Goal: Task Accomplishment & Management: Use online tool/utility

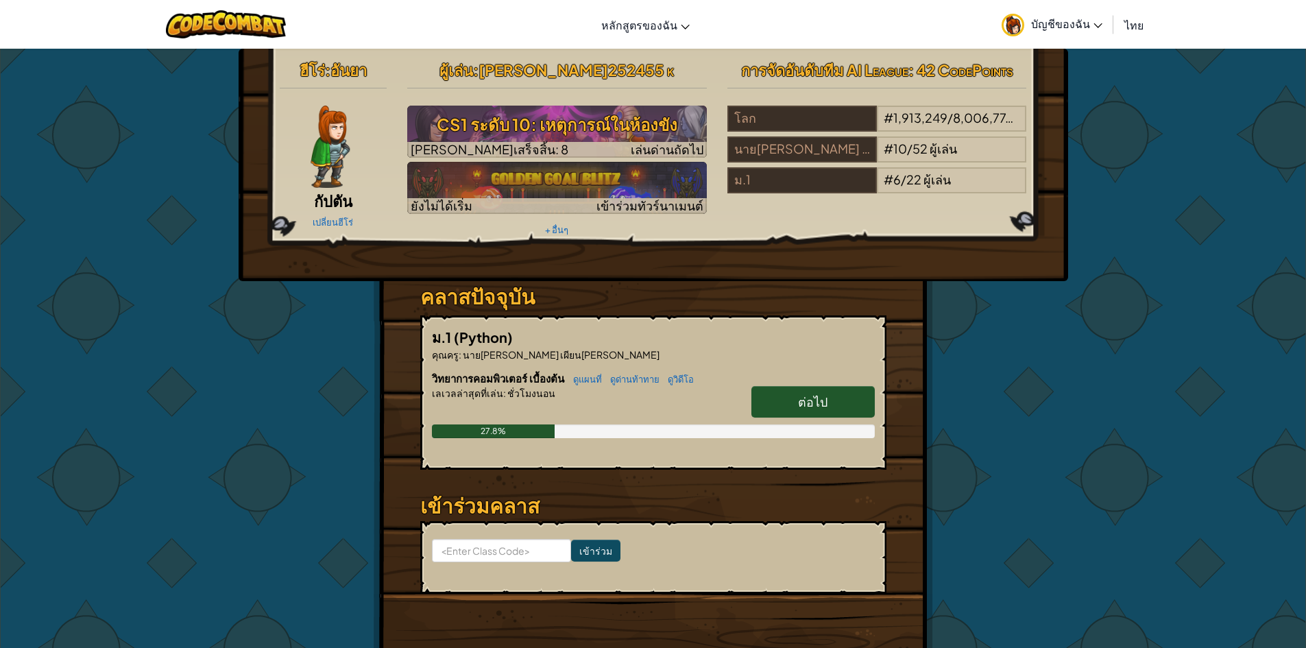
click at [820, 399] on span "ต่อไป" at bounding box center [812, 401] width 29 height 16
select select "th"
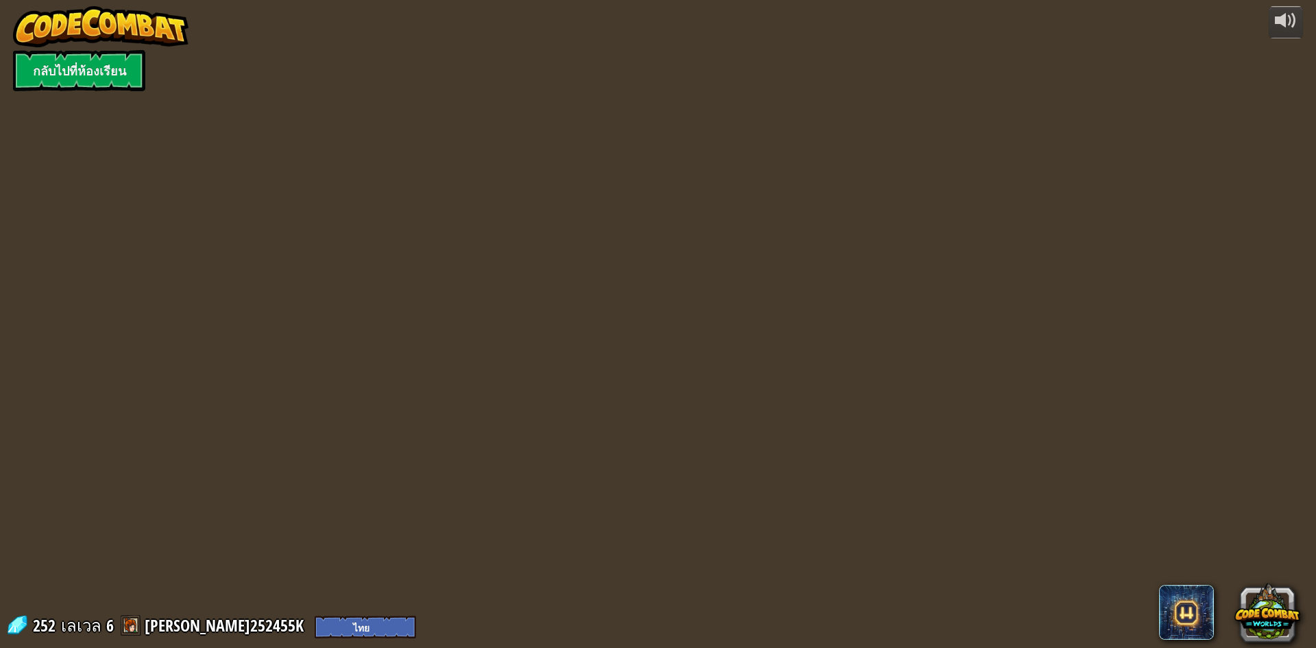
select select "th"
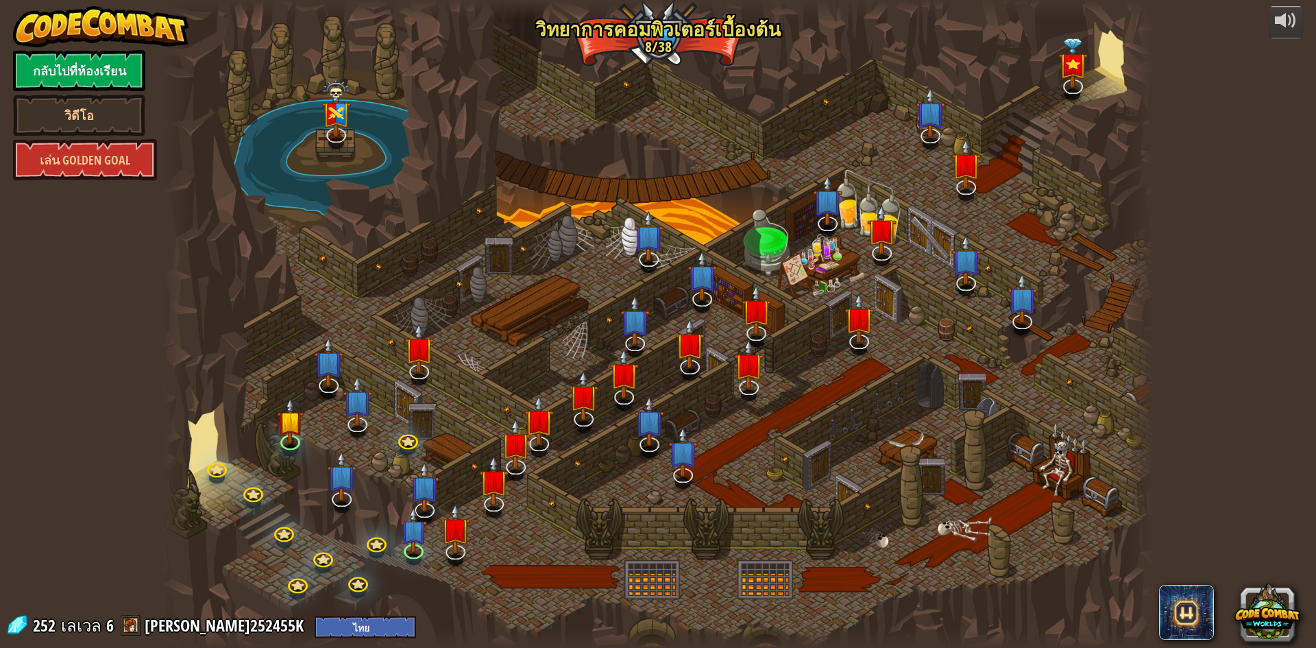
select select "th"
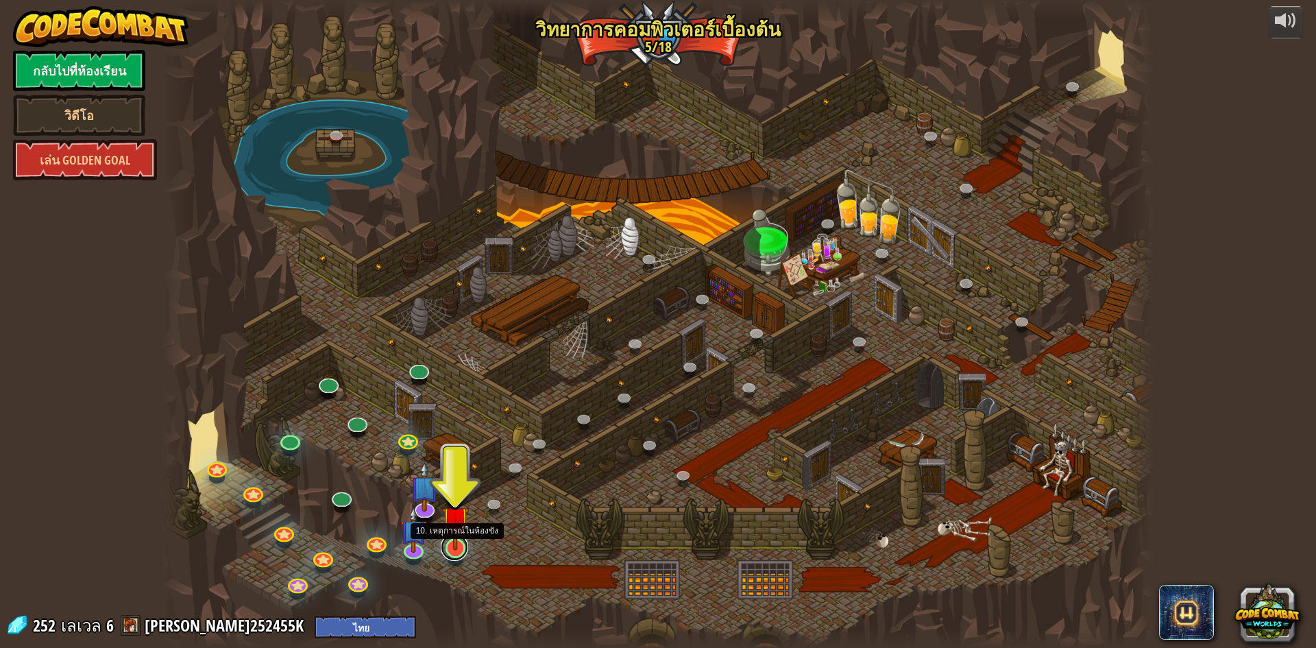
click at [458, 552] on link at bounding box center [454, 546] width 27 height 27
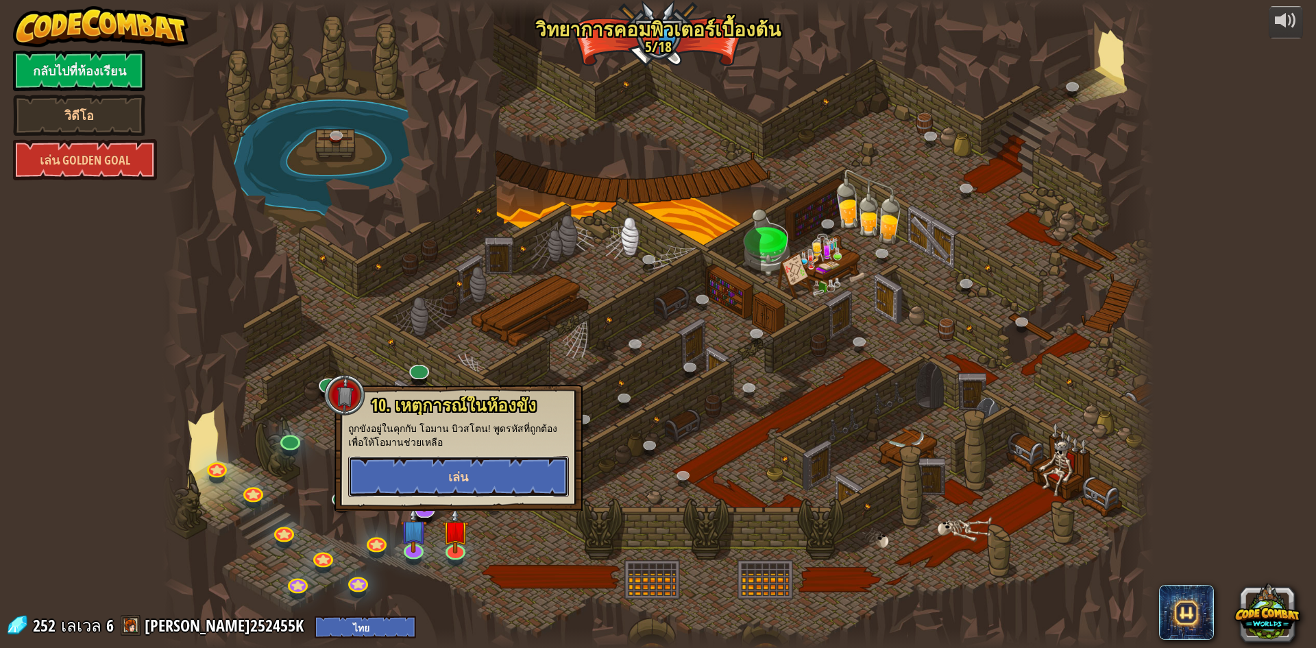
click at [470, 474] on button "เล่น" at bounding box center [458, 476] width 221 height 41
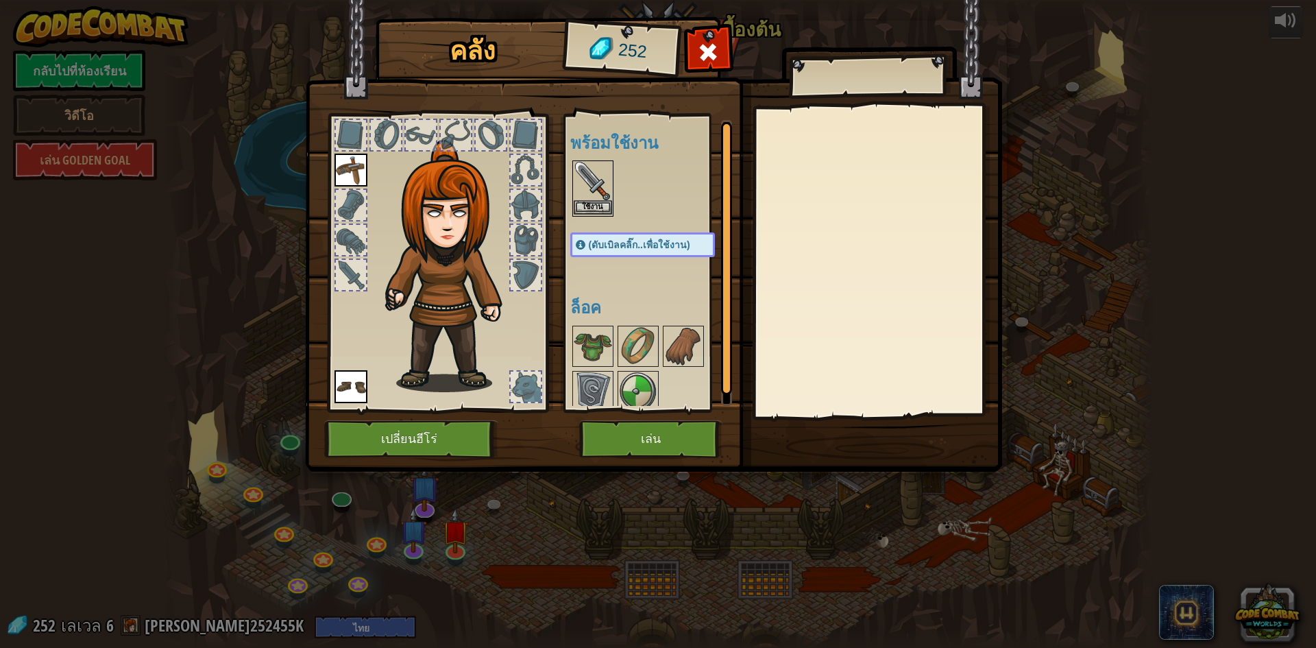
click at [591, 180] on img at bounding box center [593, 181] width 38 height 38
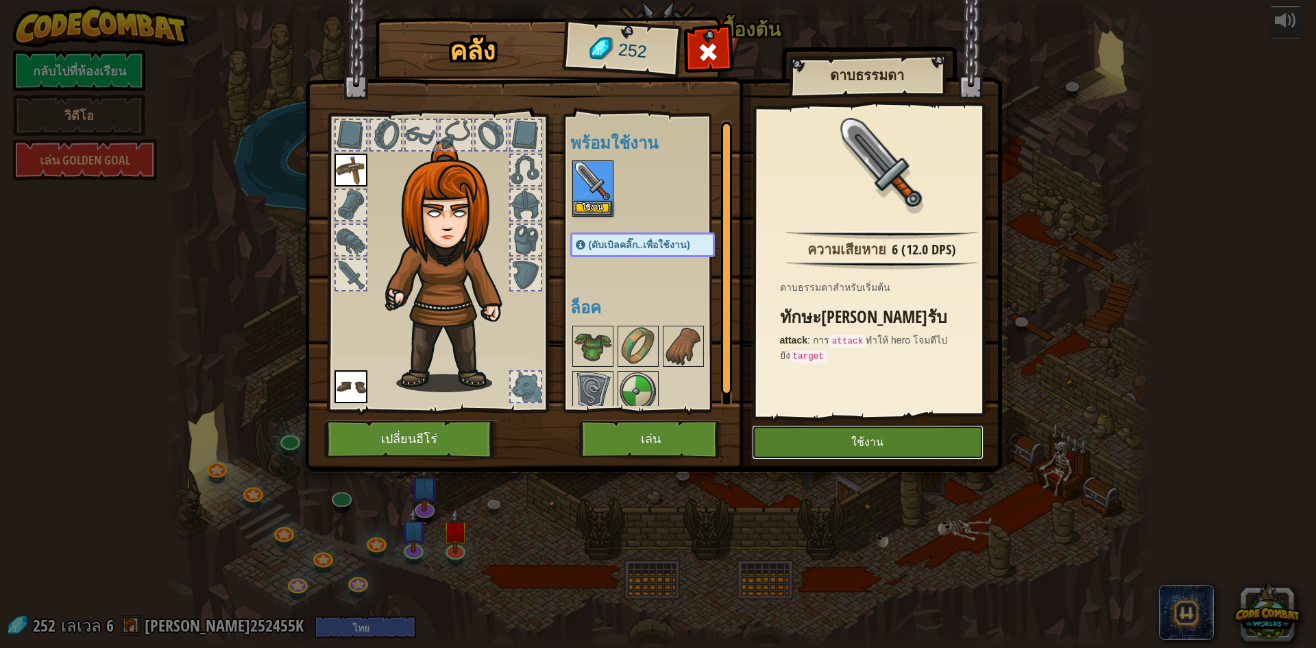
click at [901, 430] on button "ใช้งาน" at bounding box center [868, 442] width 232 height 34
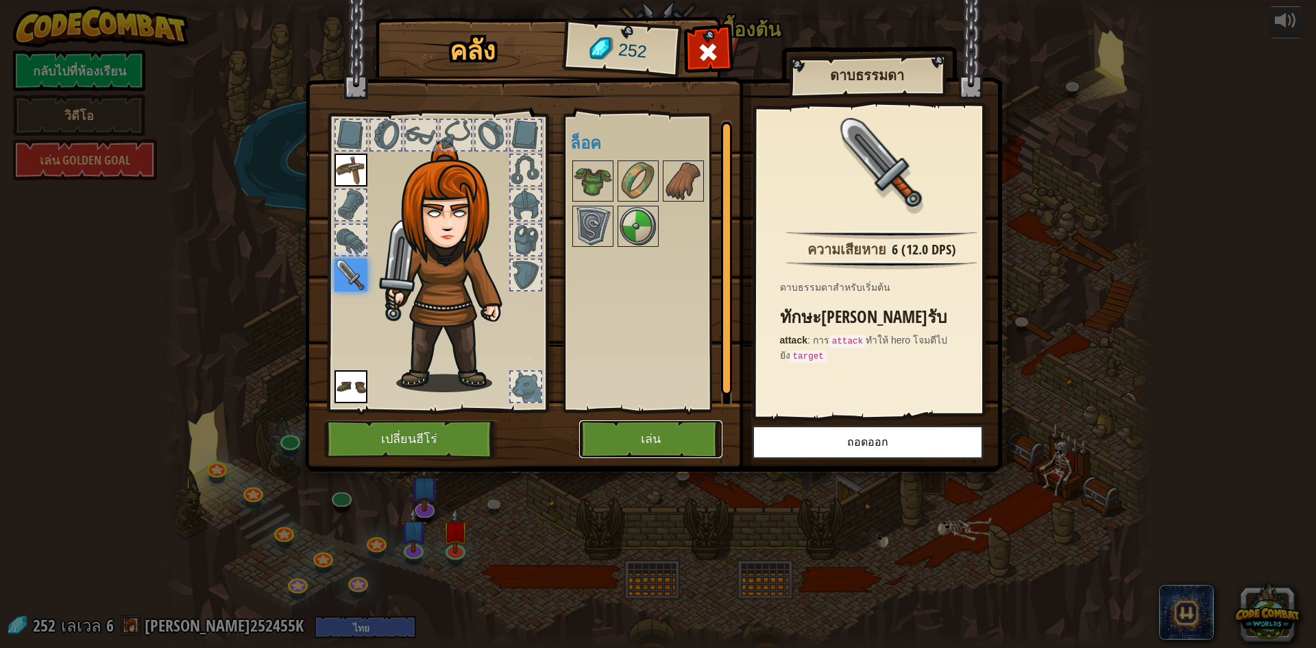
click at [633, 433] on button "เล่น" at bounding box center [650, 439] width 143 height 38
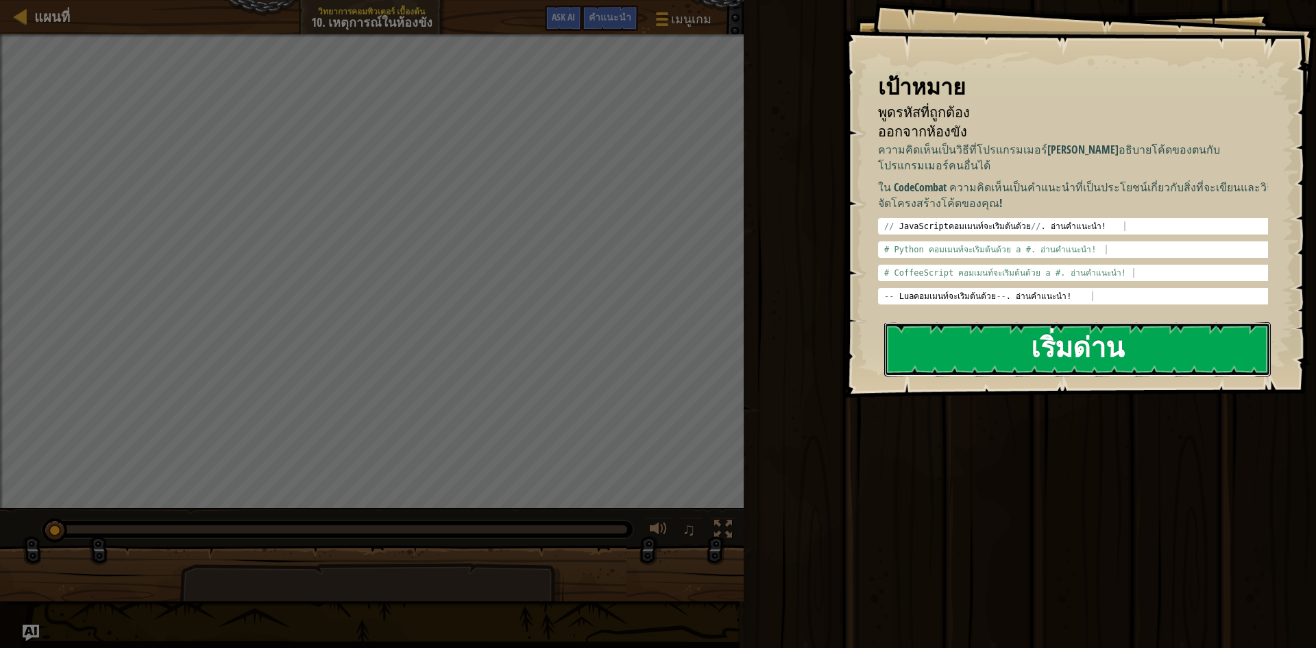
click at [1095, 356] on button "เริ่มด่าน" at bounding box center [1077, 349] width 387 height 54
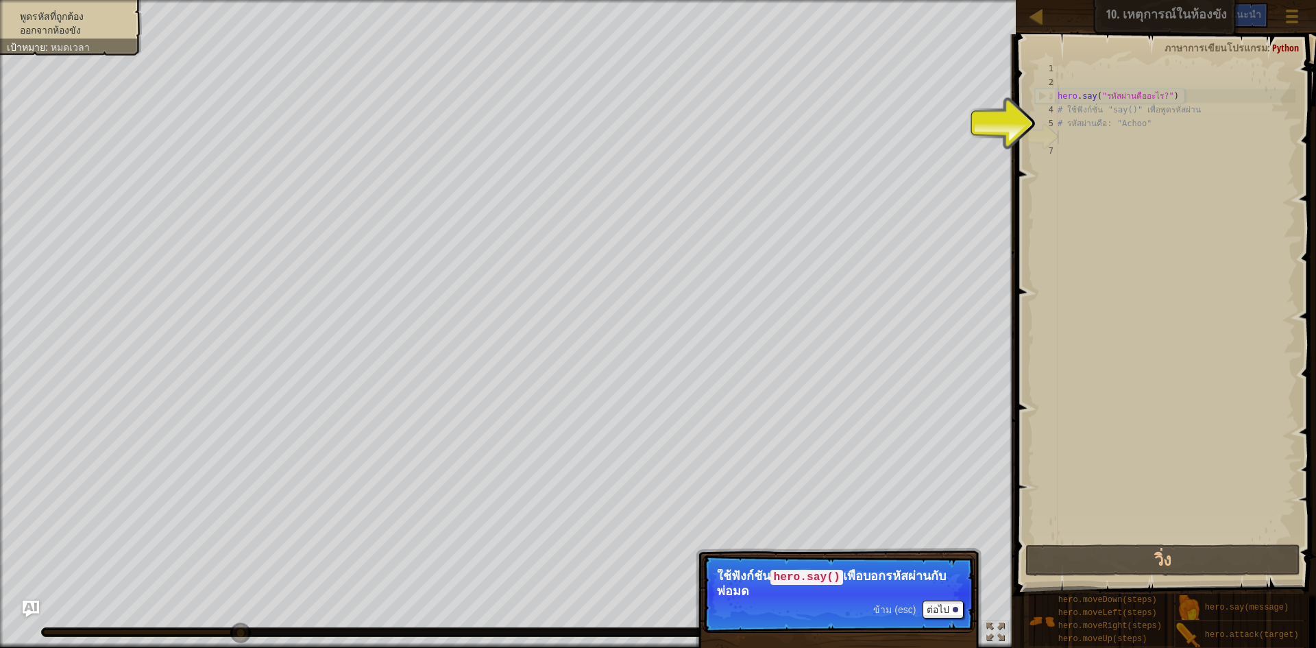
click at [1110, 139] on div "hero . say ( "รหัสผ่านคืออะไร?" ) # ใช้ฟังก์ชั่น "say()" เพื่อพูดรหัสผ่าน # รหั…" at bounding box center [1175, 315] width 241 height 507
click at [1073, 134] on div "hero . say ( "รหัสผ่านคืออะไร?" ) # ใช้ฟังก์ชั่น "say()" เพื่อพูดรหัสผ่าน # รหั…" at bounding box center [1175, 315] width 241 height 507
click at [947, 611] on button "ต่อไป" at bounding box center [942, 609] width 41 height 18
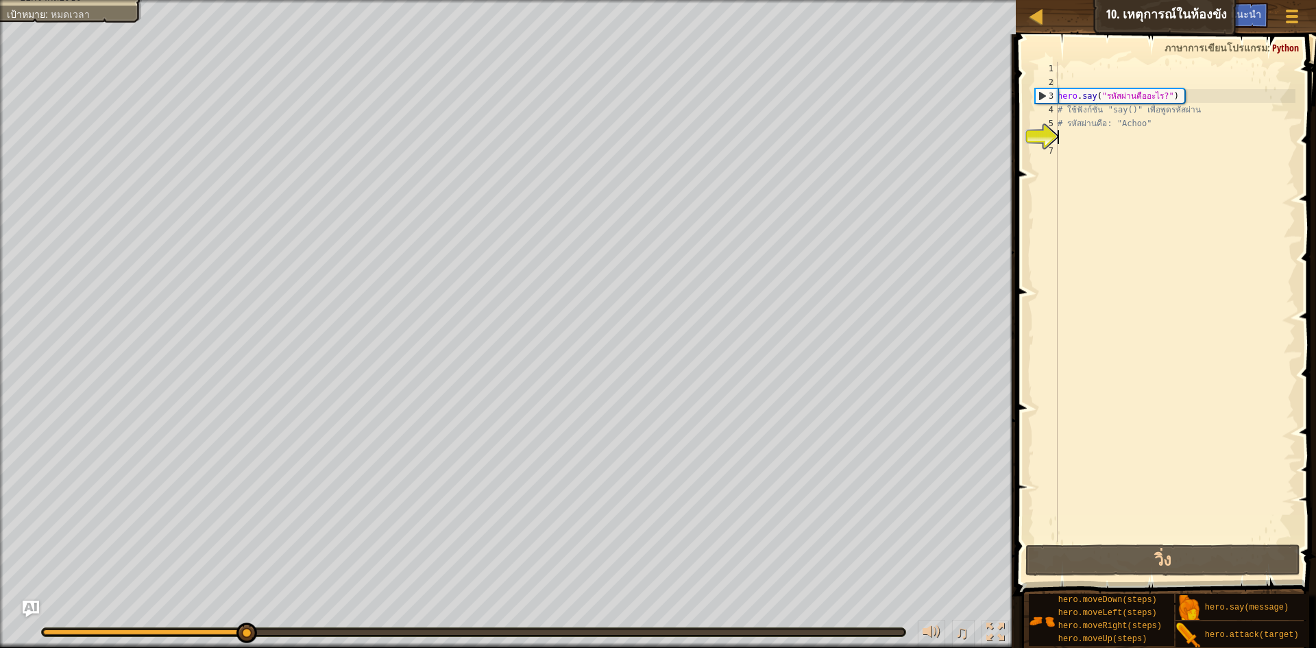
scroll to position [6, 0]
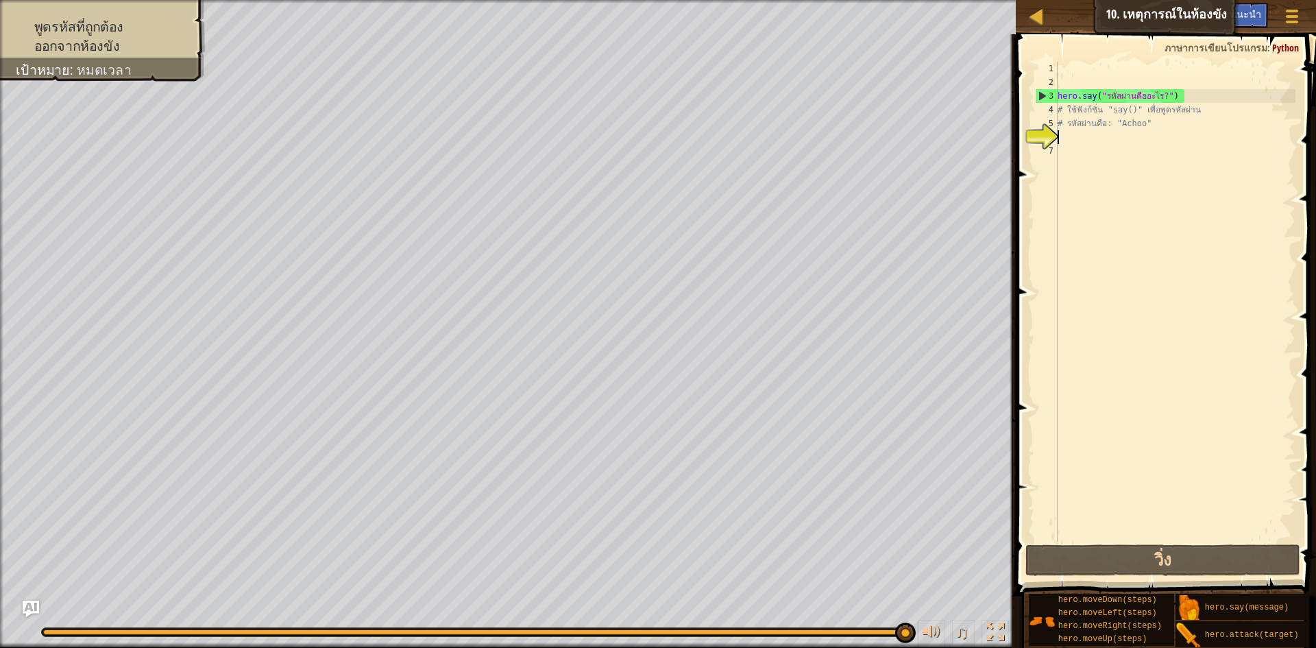
click at [1095, 143] on div "hero . say ( "รหัสผ่านคืออะไร?" ) # ใช้ฟังก์ชั่น "say()" เพื่อพูดรหัสผ่าน # รหั…" at bounding box center [1175, 315] width 241 height 507
click at [1163, 92] on div "hero . say ( "รหัสผ่านคืออะไร?" ) # ใช้ฟังก์ชั่น "say()" เพื่อพูดรหัสผ่าน # รหั…" at bounding box center [1175, 315] width 241 height 507
type textarea "hero.say("รหัสผ่านคืออะไร?")"
click at [1075, 147] on div "hero . say ( "รหัสผ่านคืออะไร?" ) # ใช้ฟังก์ชั่น "say()" เพื่อพูดรหัสผ่าน # รหั…" at bounding box center [1175, 315] width 241 height 507
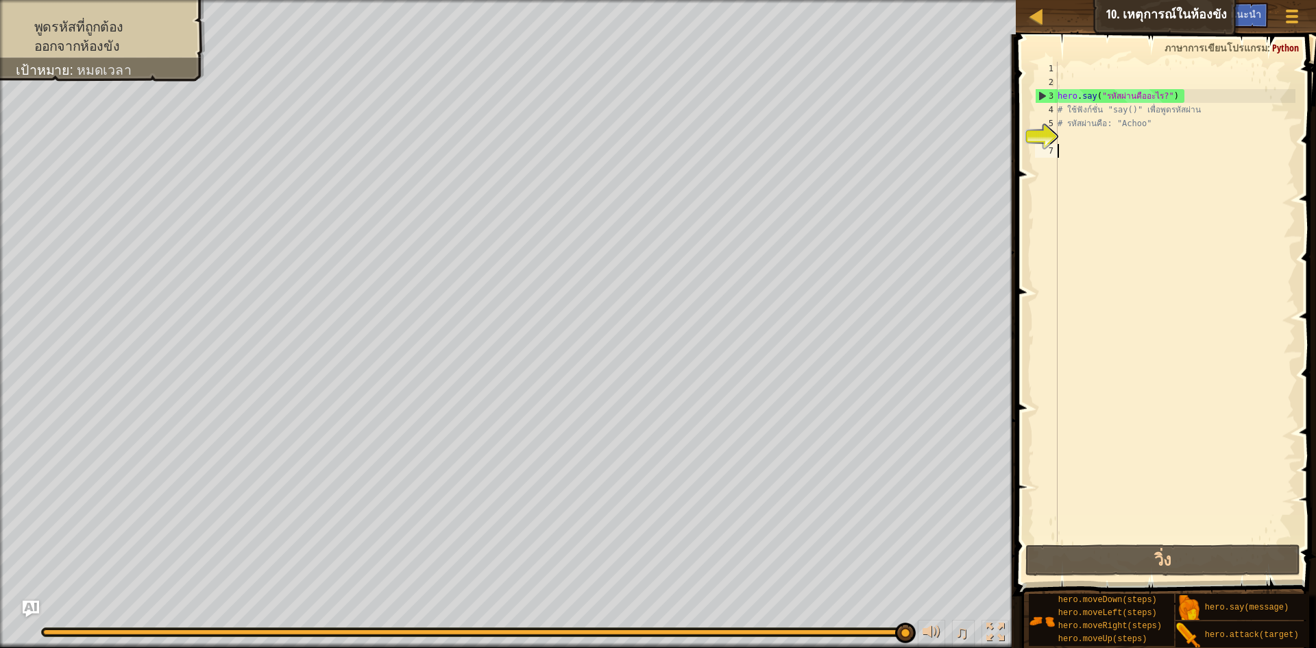
click at [1060, 132] on div "hero . say ( "รหัสผ่านคืออะไร?" ) # ใช้ฟังก์ชั่น "say()" เพื่อพูดรหัสผ่าน # รหั…" at bounding box center [1175, 315] width 241 height 507
type textarea "ื"
type textarea "n"
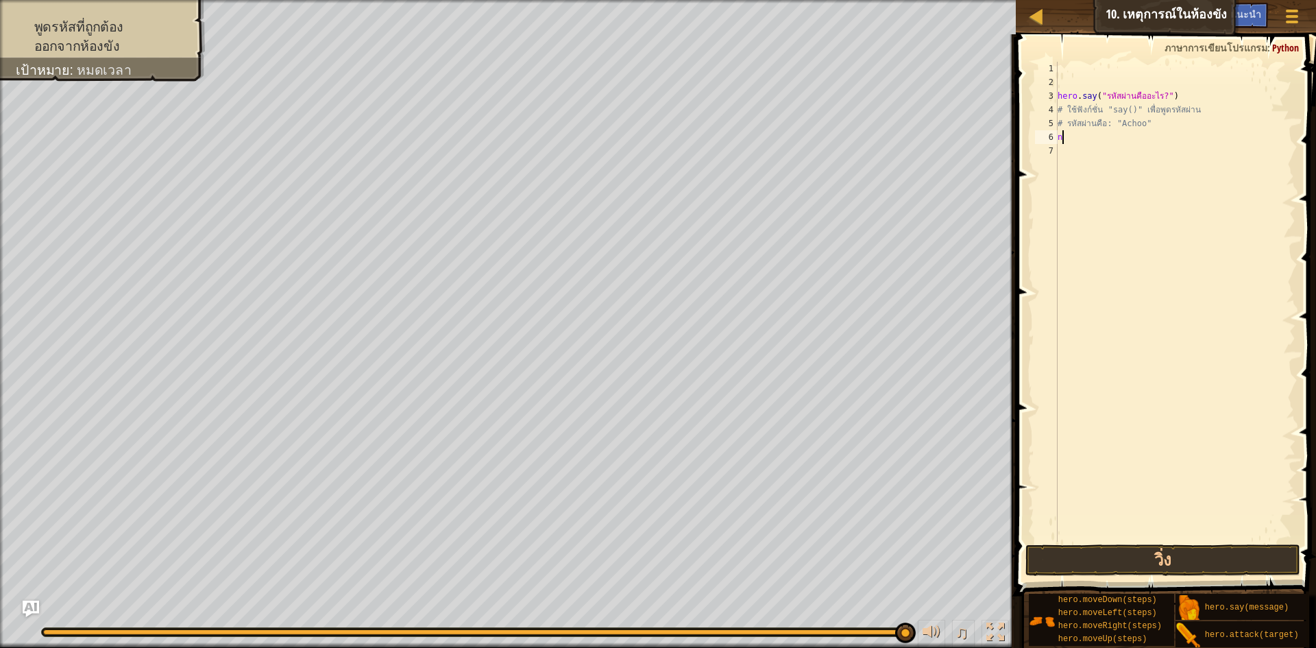
click at [1076, 143] on div "hero . say ( "รหัสผ่านคืออะไร?" ) # ใช้ฟังก์ชั่น "say()" เพื่อพูดรหัสผ่าน # รหั…" at bounding box center [1175, 315] width 241 height 507
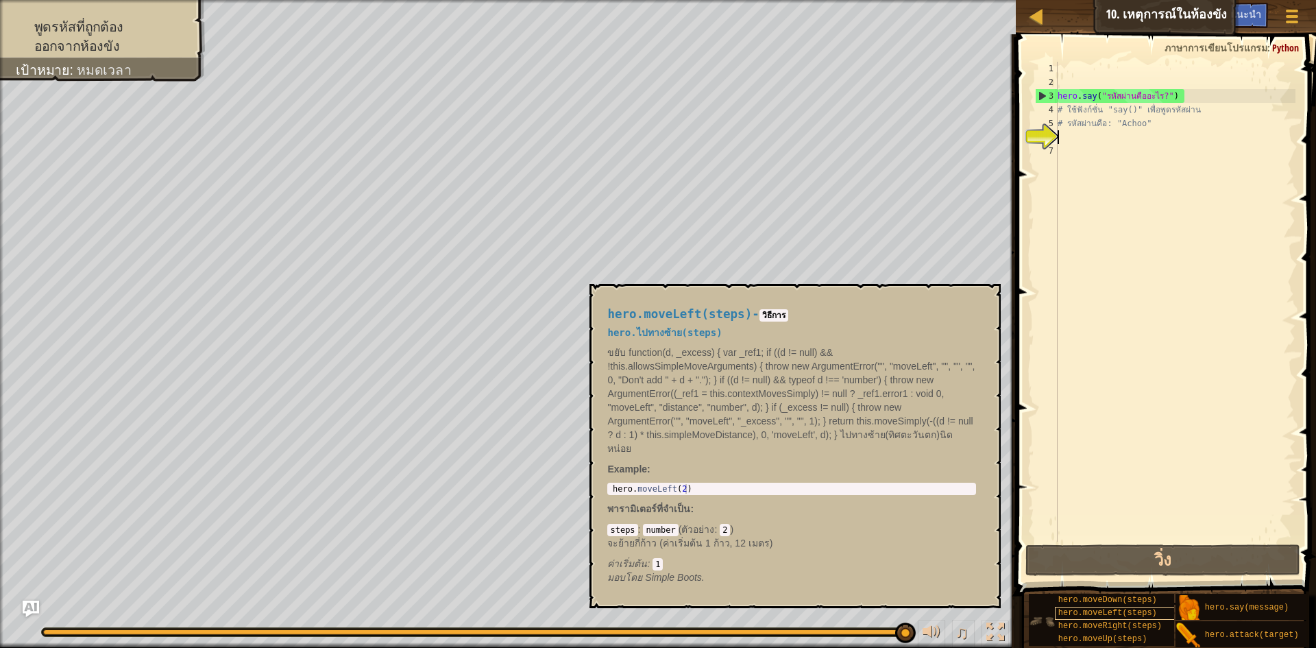
scroll to position [10, 0]
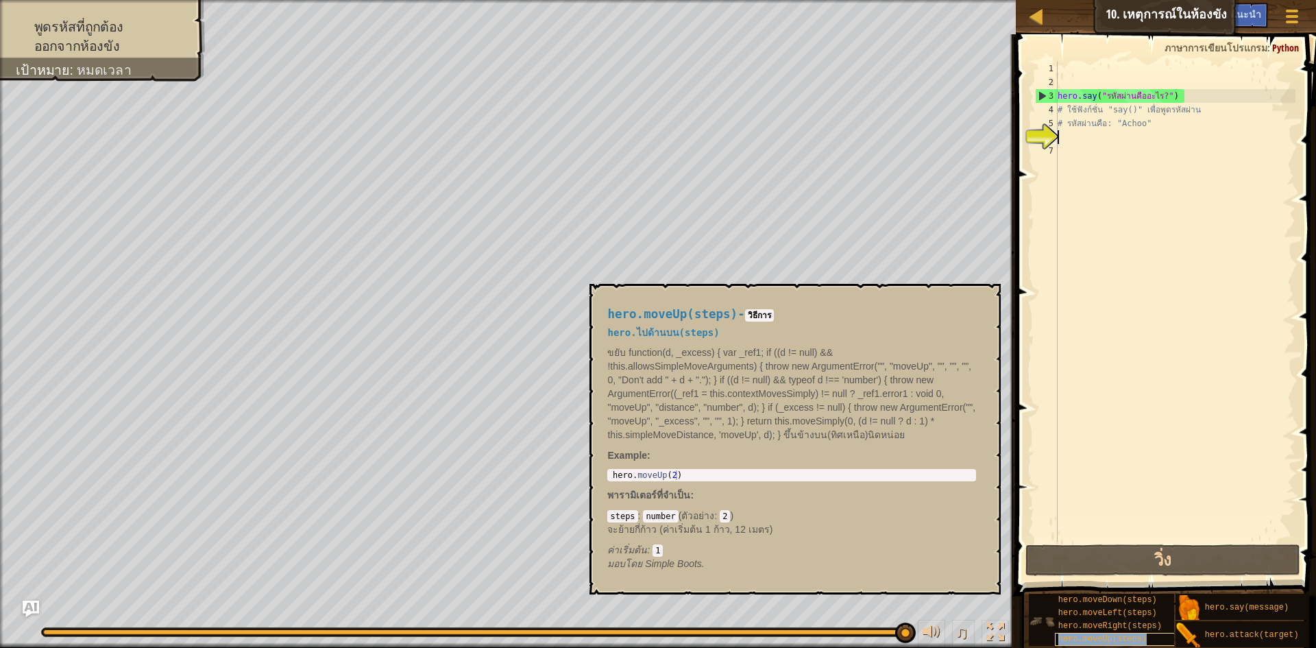
click at [1081, 634] on span "hero.moveUp(steps)" at bounding box center [1102, 639] width 89 height 10
type textarea "h"
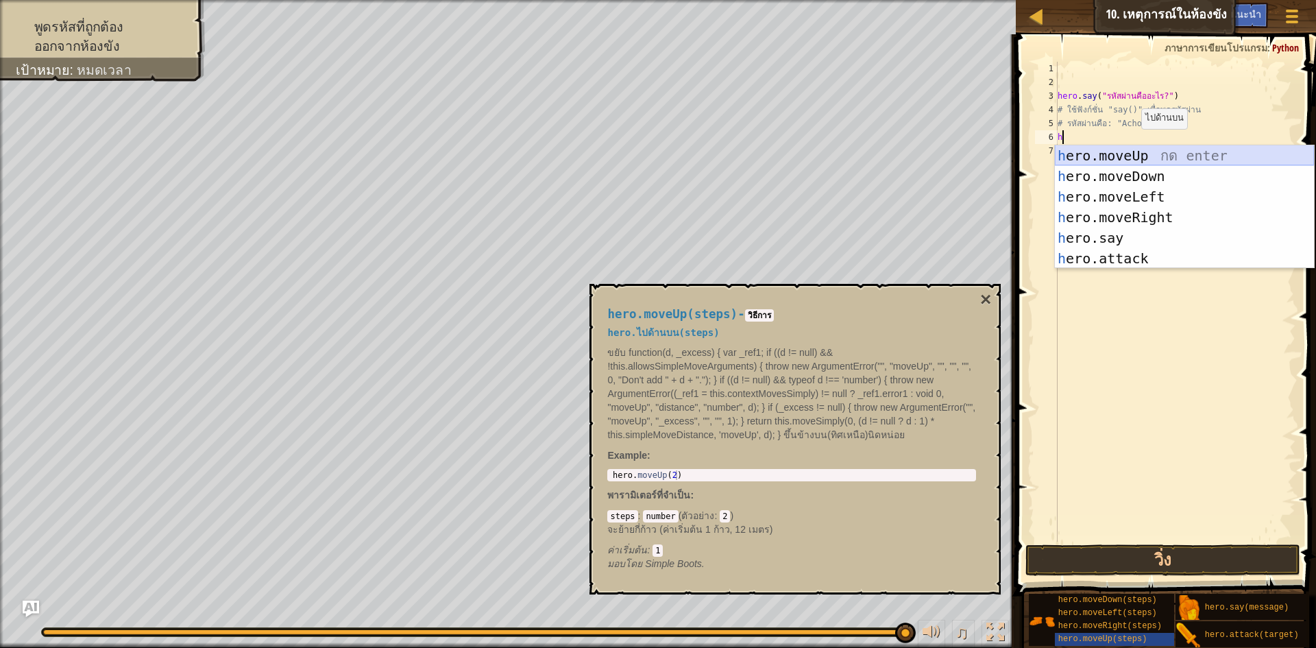
click at [1129, 158] on div "h ero.moveUp กด enter h ero.moveDown กด enter h ero.moveLeft กด enter h ero.mov…" at bounding box center [1184, 227] width 259 height 164
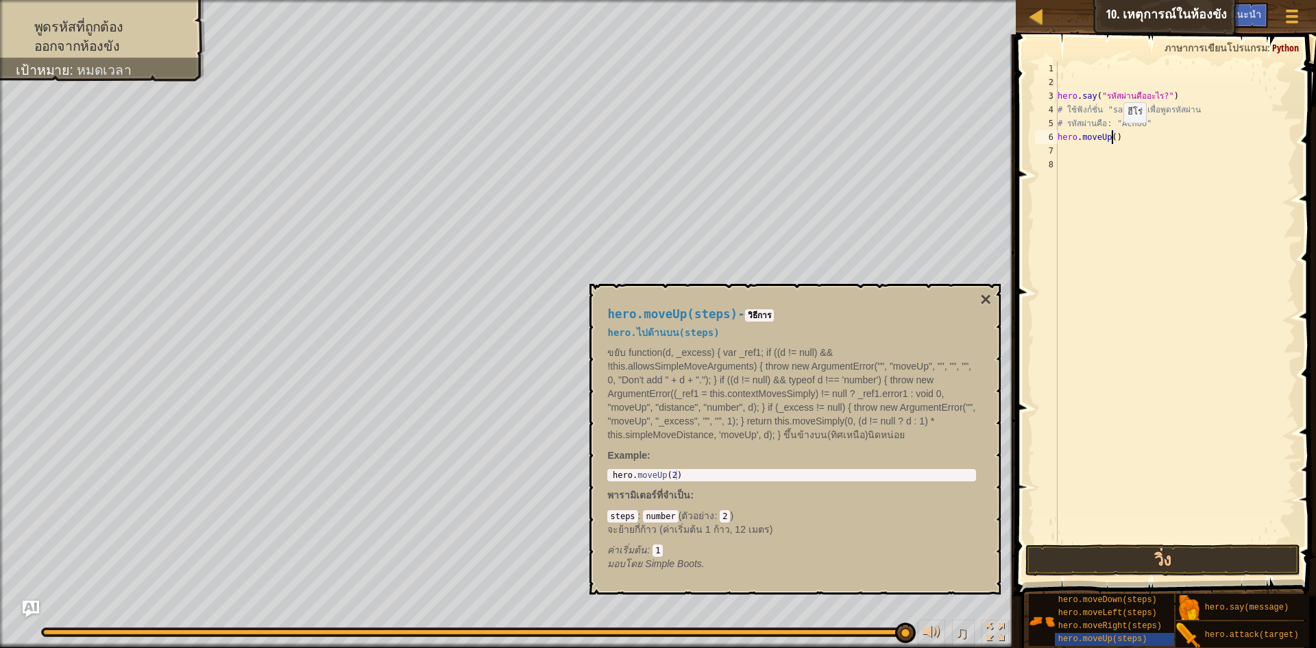
click at [1112, 136] on div "hero . say ( "รหัสผ่านคืออะไร?" ) # ใช้ฟังก์ชั่น "say()" เพื่อพูดรหัสผ่าน # รหั…" at bounding box center [1175, 315] width 241 height 507
type textarea "hero.moveUp(1)"
click at [1088, 572] on button "วิ่ง" at bounding box center [1162, 560] width 275 height 32
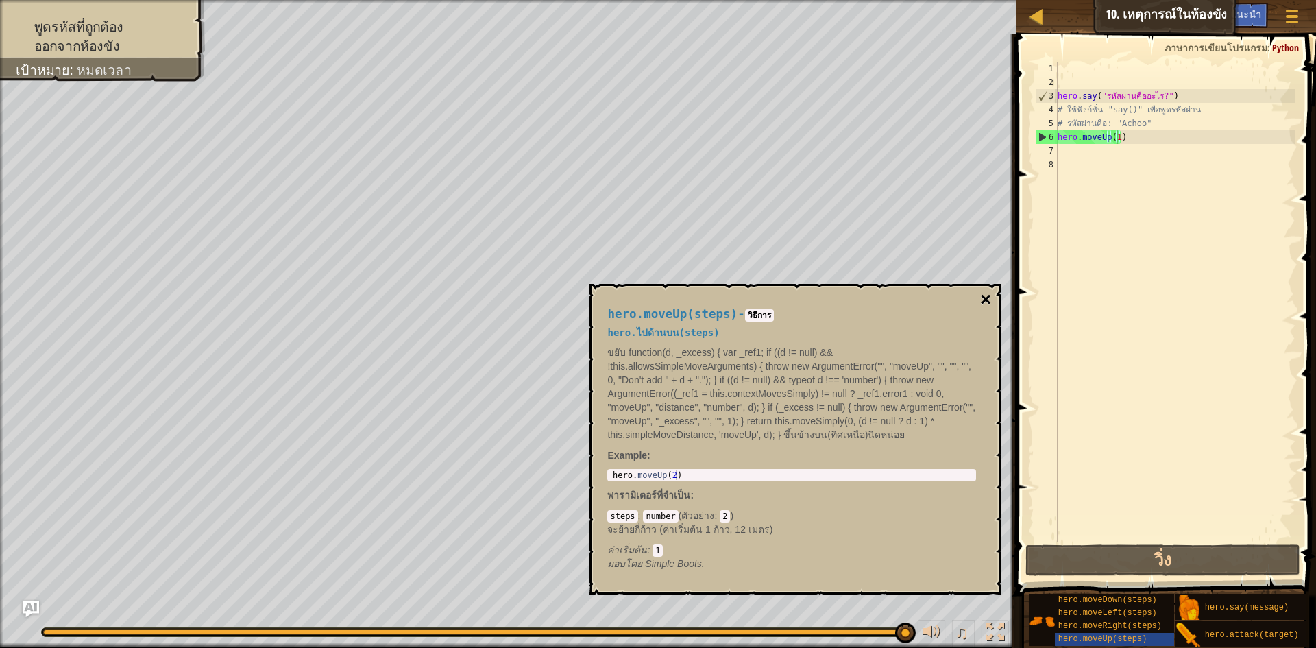
click at [981, 300] on button "×" at bounding box center [985, 299] width 11 height 19
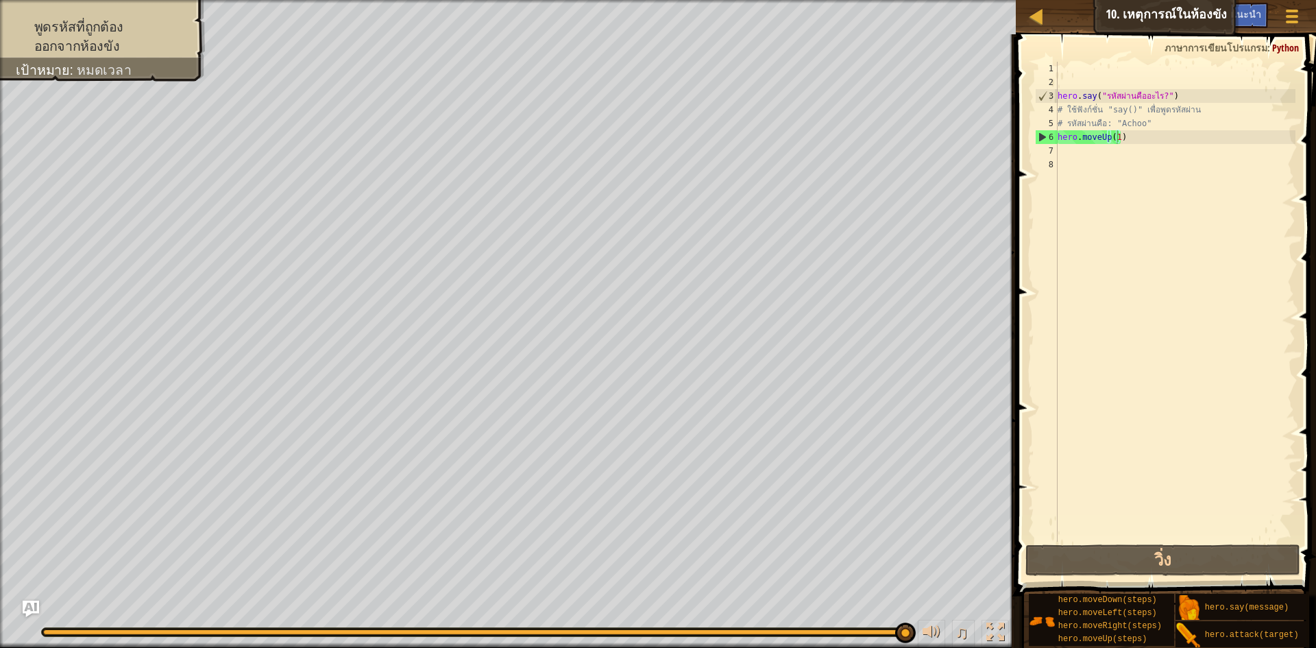
scroll to position [6, 0]
click at [1060, 149] on div "hero . say ( "รหัสผ่านคืออะไร?" ) # ใช้ฟังก์ชั่น "say()" เพื่อพูดรหัสผ่าน # รหั…" at bounding box center [1175, 315] width 241 height 507
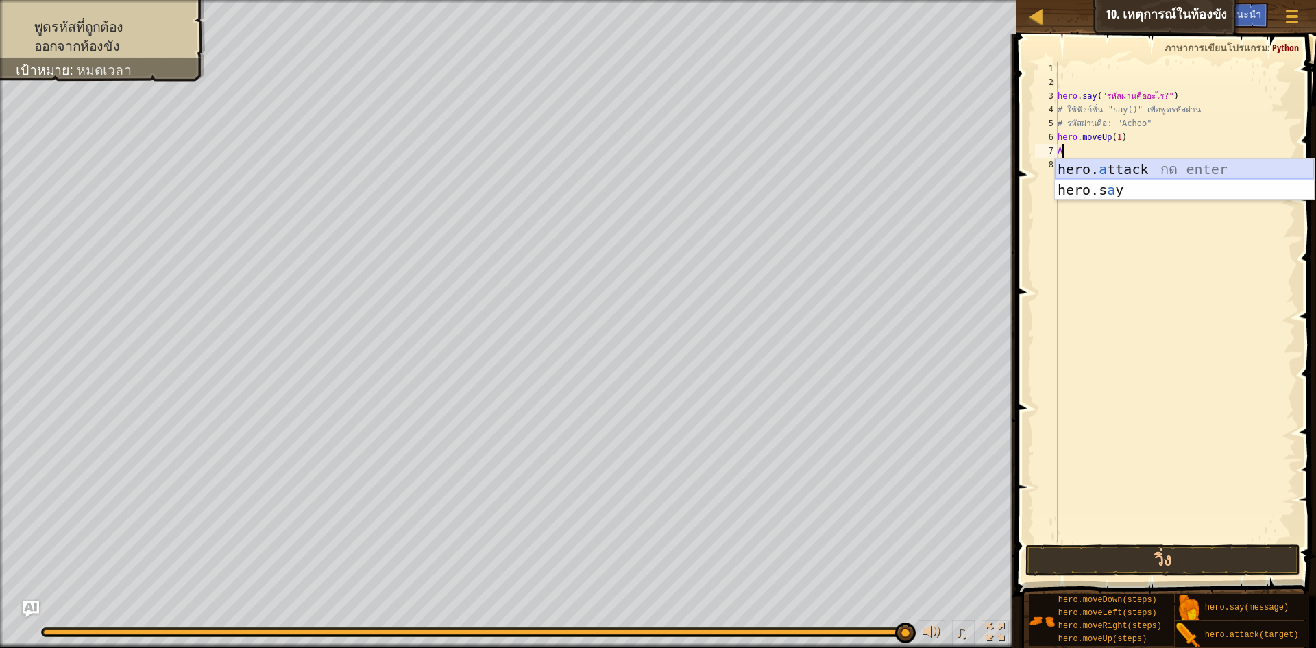
click at [1092, 167] on div "hero. a ttack กด enter hero.s a y กด enter" at bounding box center [1184, 200] width 259 height 82
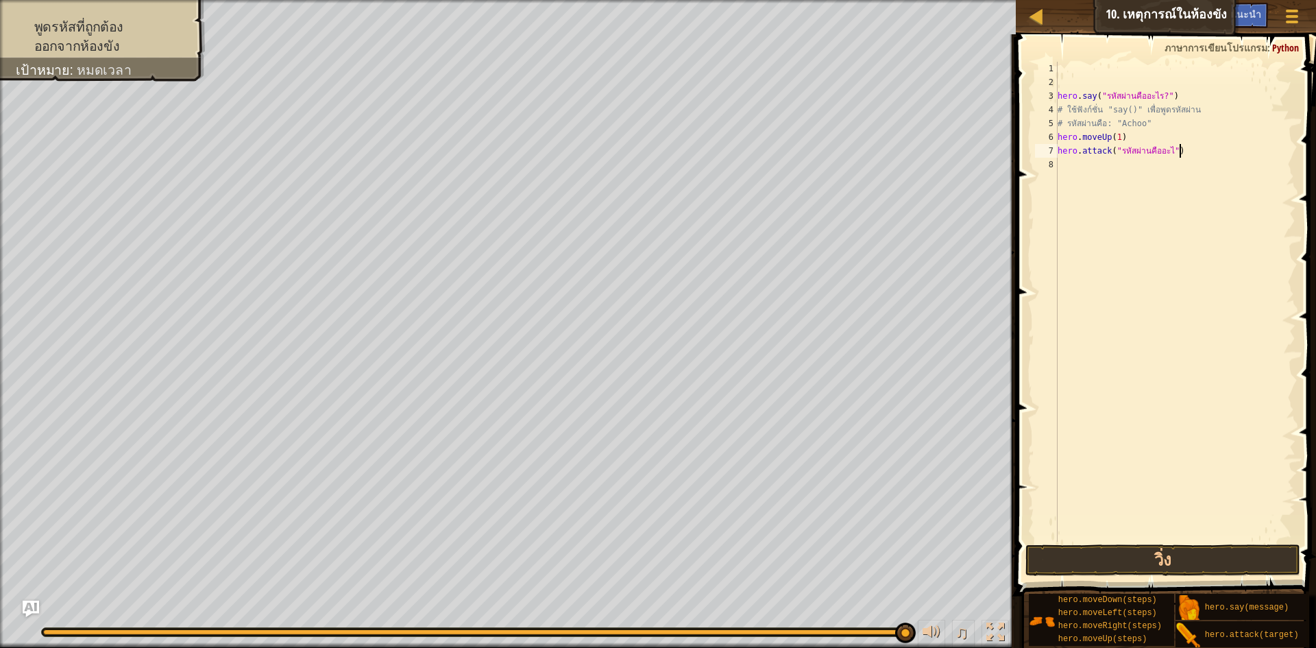
scroll to position [6, 10]
click at [1176, 148] on div "hero . say ( "รหัสผ่านคืออะไร?" ) # ใช้ฟังก์ชั่น "say()" เพื่อพูดรหัสผ่าน # รหั…" at bounding box center [1175, 315] width 241 height 507
click at [1154, 146] on div "hero . say ( "รหัสผ่านคืออะไร?" ) # ใช้ฟังก์ชั่น "say()" เพื่อพูดรหัสผ่าน # รหั…" at bounding box center [1175, 315] width 241 height 507
click at [1155, 150] on div "hero . say ( "รหัสผ่านคืออะไร?" ) # ใช้ฟังก์ชั่น "say()" เพื่อพูดรหัสผ่าน # รหั…" at bounding box center [1175, 315] width 241 height 507
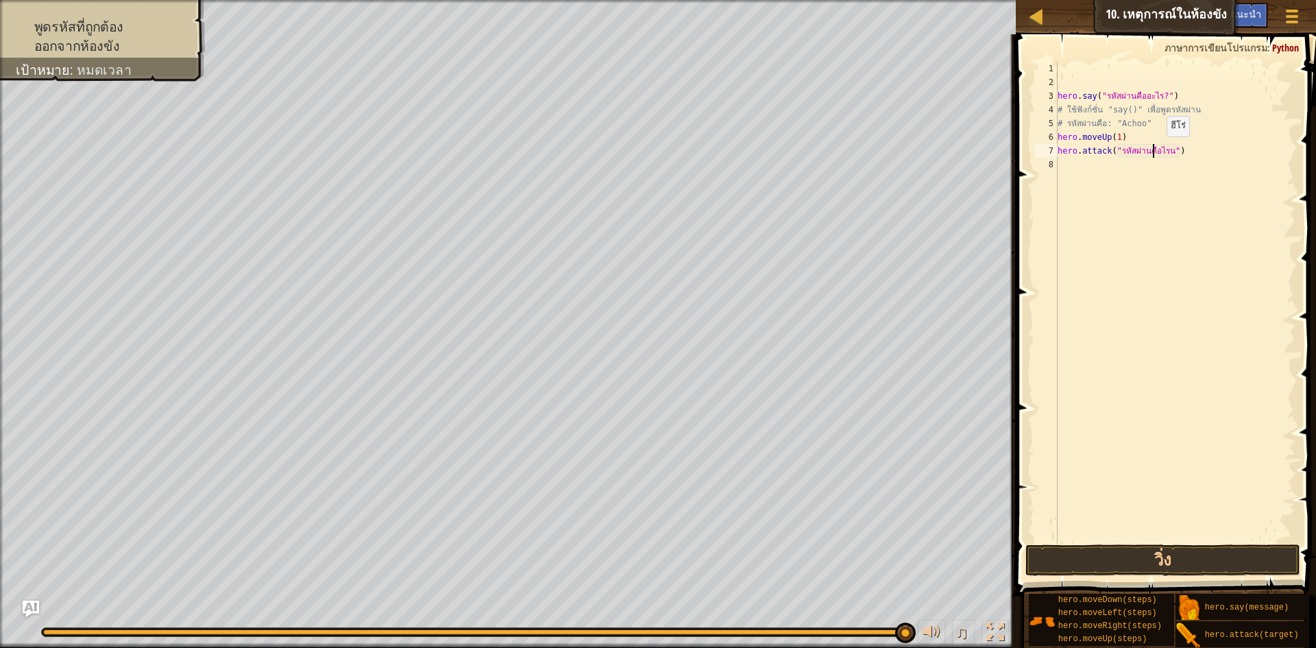
click at [1155, 150] on div "hero . say ( "รหัสผ่านคืออะไร?" ) # ใช้ฟังก์ชั่น "say()" เพื่อพูดรหัสผ่าน # รหั…" at bounding box center [1175, 315] width 241 height 507
click at [1184, 152] on div "hero . say ( "รหัสผ่านคืออะไร?" ) # ใช้ฟังก์ชั่น "say()" เพื่อพูดรหัสผ่าน # รหั…" at bounding box center [1175, 315] width 241 height 507
click at [1081, 150] on div "hero . say ( "รหัสผ่านคืออะไร?" ) # ใช้ฟังก์ชั่น "say()" เพื่อพูดรหัสผ่าน # รหั…" at bounding box center [1175, 315] width 241 height 507
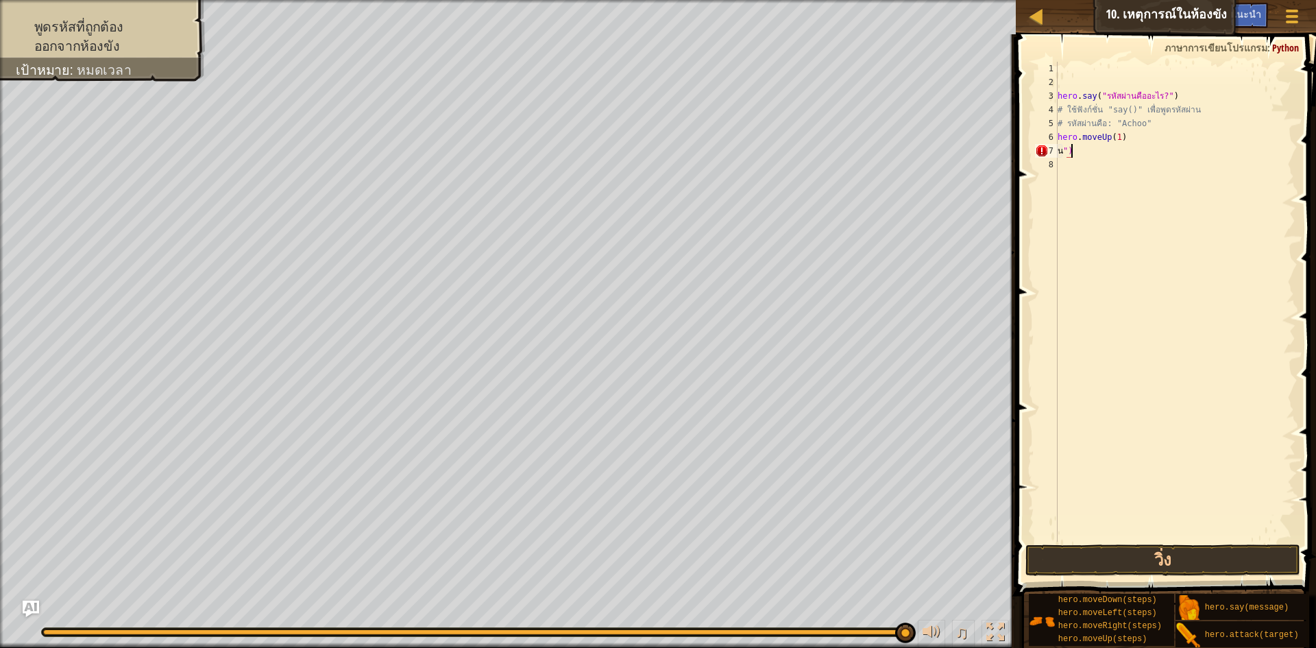
scroll to position [6, 0]
type textarea "น"
type textarea "h"
click at [1058, 548] on button "วิ่ง" at bounding box center [1162, 560] width 275 height 32
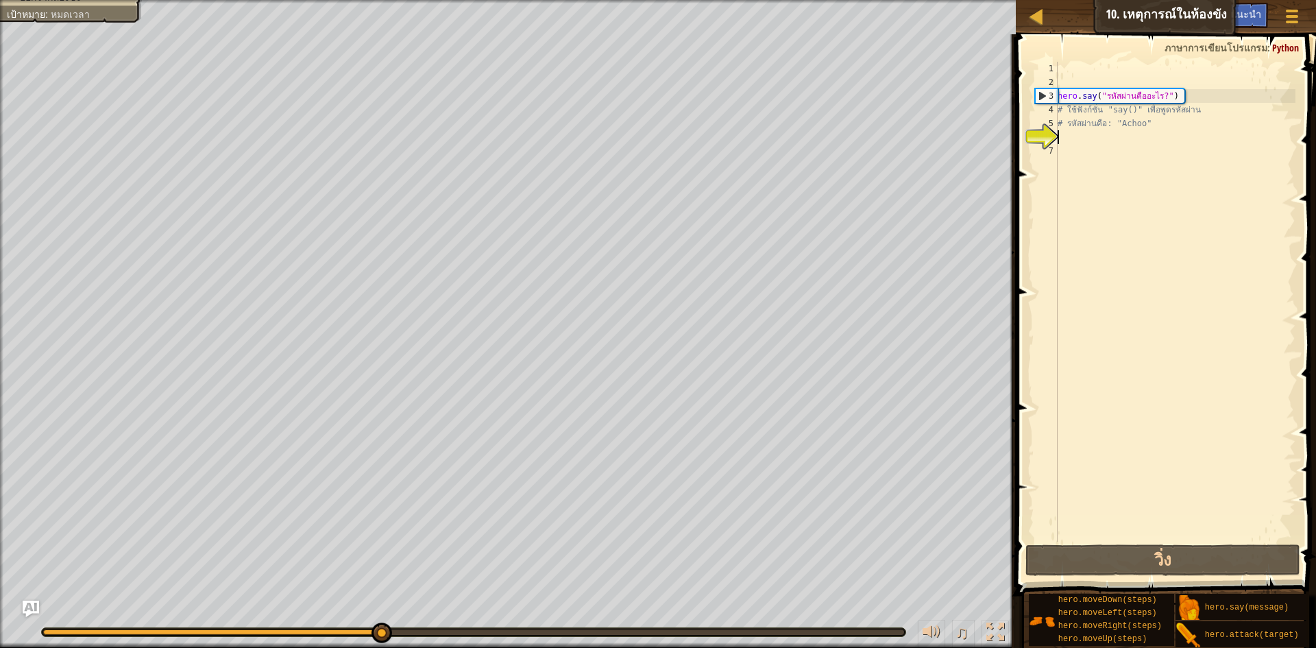
click at [1060, 140] on div "hero . say ( "รหัสผ่านคืออะไร?" ) # ใช้ฟังก์ชั่น "say()" เพื่อพูดรหัสผ่าน # รหั…" at bounding box center [1175, 315] width 241 height 507
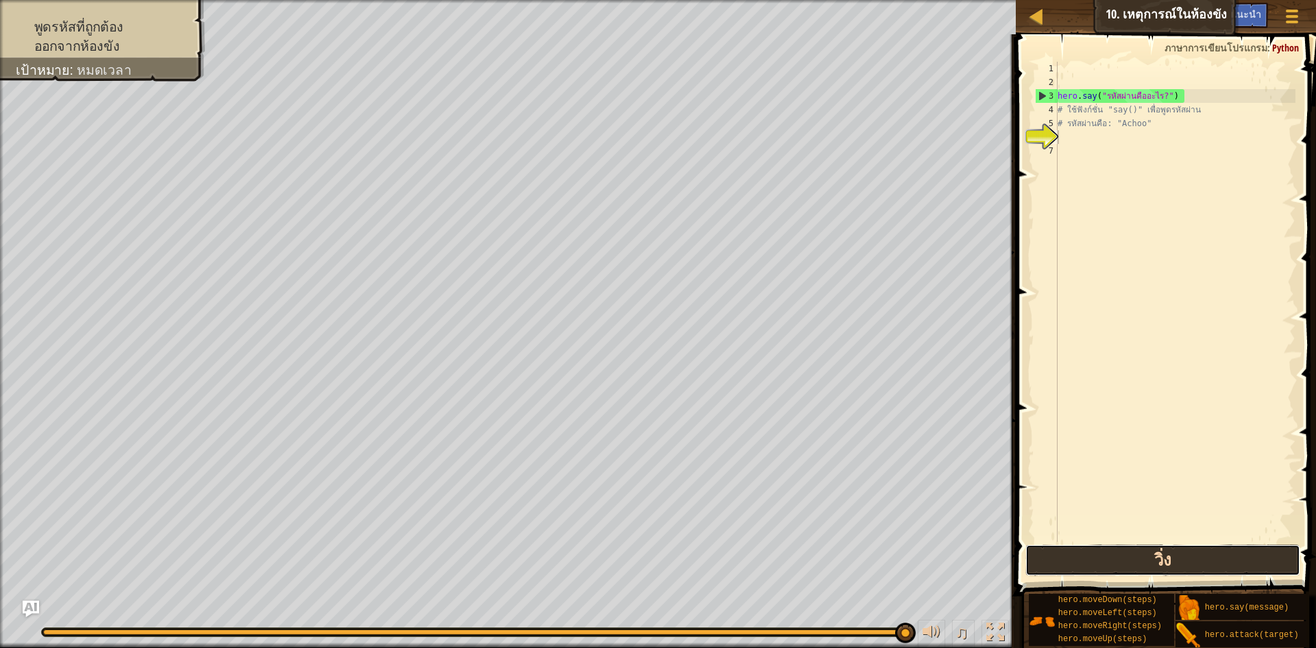
click at [1075, 553] on button "วิ่ง" at bounding box center [1162, 560] width 275 height 32
type textarea "ฤ"
type textarea "a"
